Goal: Information Seeking & Learning: Learn about a topic

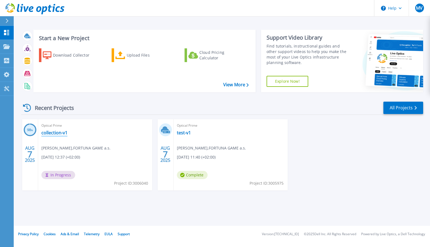
click at [57, 132] on link "collection-v1" at bounding box center [54, 132] width 26 height 5
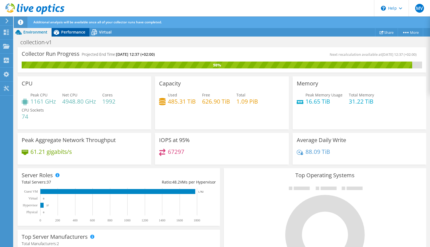
click at [79, 31] on span "Performance" at bounding box center [73, 31] width 24 height 5
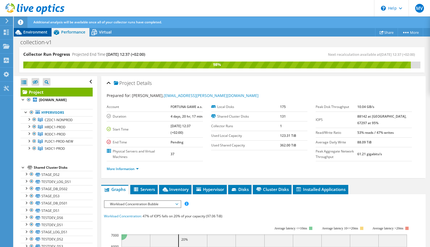
click at [34, 31] on span "Environment" at bounding box center [35, 31] width 24 height 5
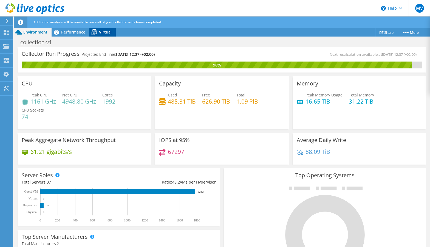
click at [94, 31] on icon at bounding box center [94, 32] width 5 height 4
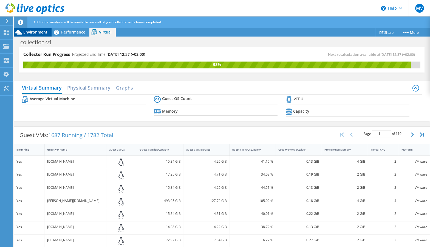
click at [38, 31] on span "Environment" at bounding box center [35, 31] width 24 height 5
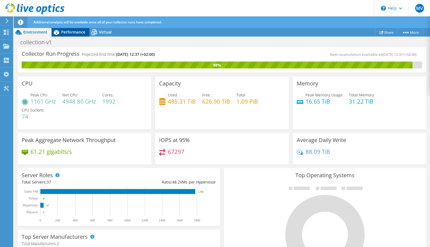
click at [67, 31] on span "Performance" at bounding box center [73, 31] width 24 height 5
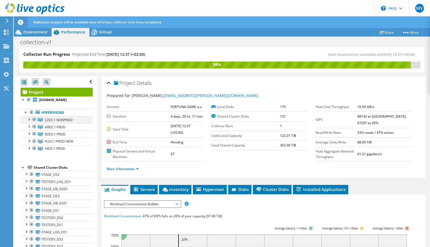
click at [29, 122] on div at bounding box center [28, 118] width 5 height 5
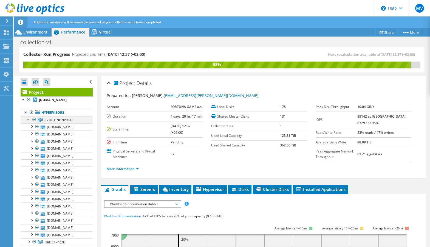
click at [29, 122] on div at bounding box center [28, 118] width 5 height 5
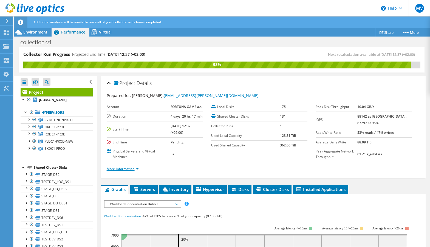
click at [122, 169] on link "More Information" at bounding box center [123, 168] width 32 height 5
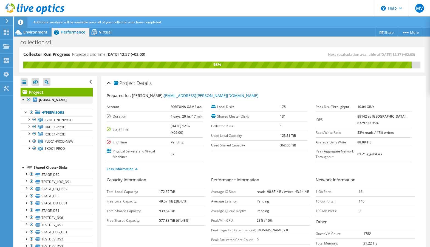
click at [23, 99] on div at bounding box center [23, 98] width 5 height 5
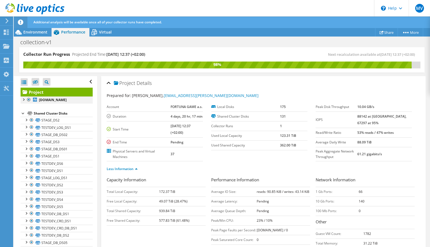
click at [23, 99] on div at bounding box center [23, 98] width 5 height 5
